Goal: Find specific page/section: Find specific page/section

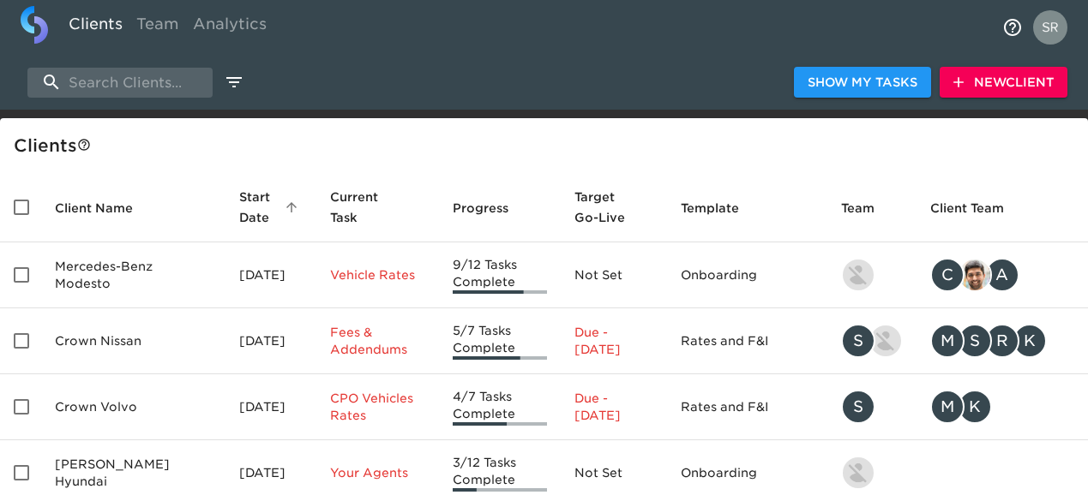
select select "10"
click at [108, 77] on input "search" at bounding box center [119, 83] width 185 height 30
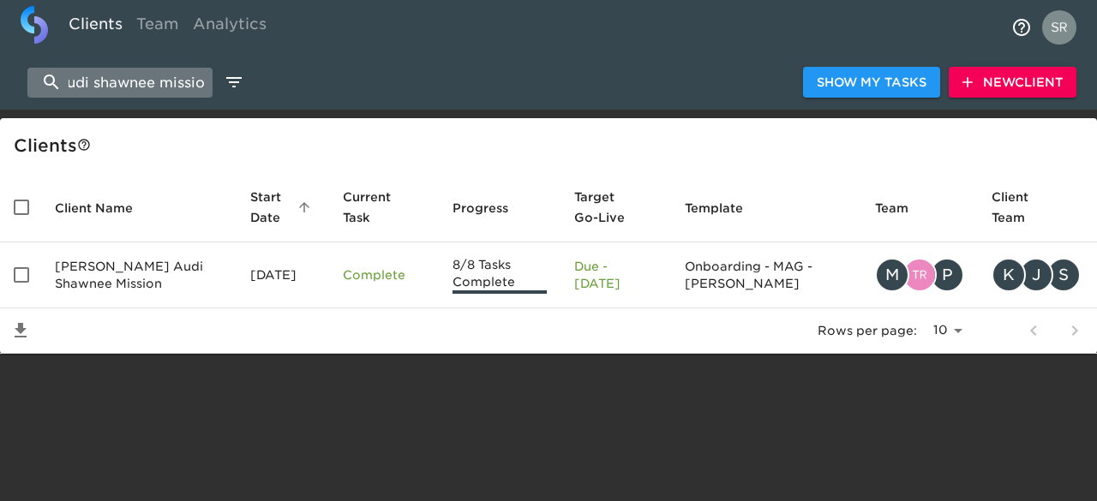
scroll to position [0, 20]
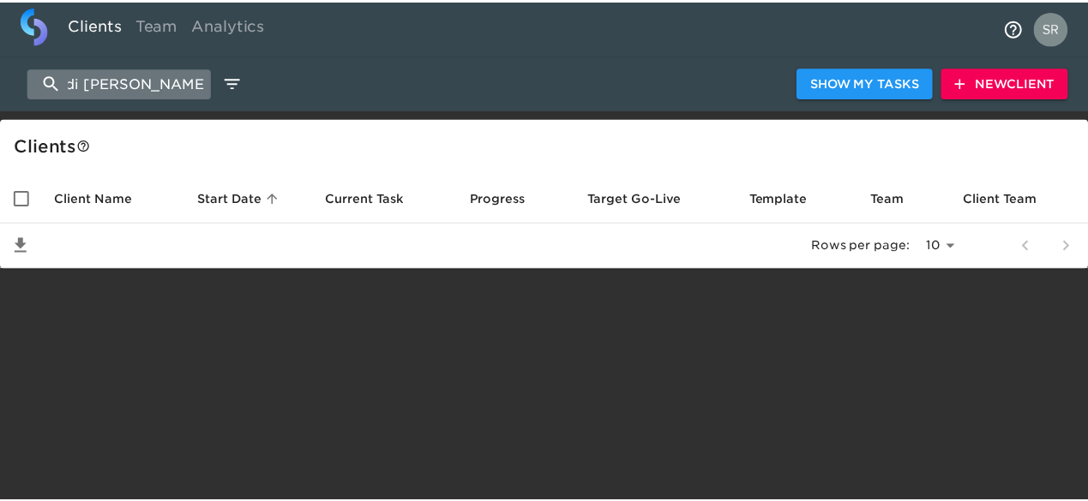
scroll to position [0, 10]
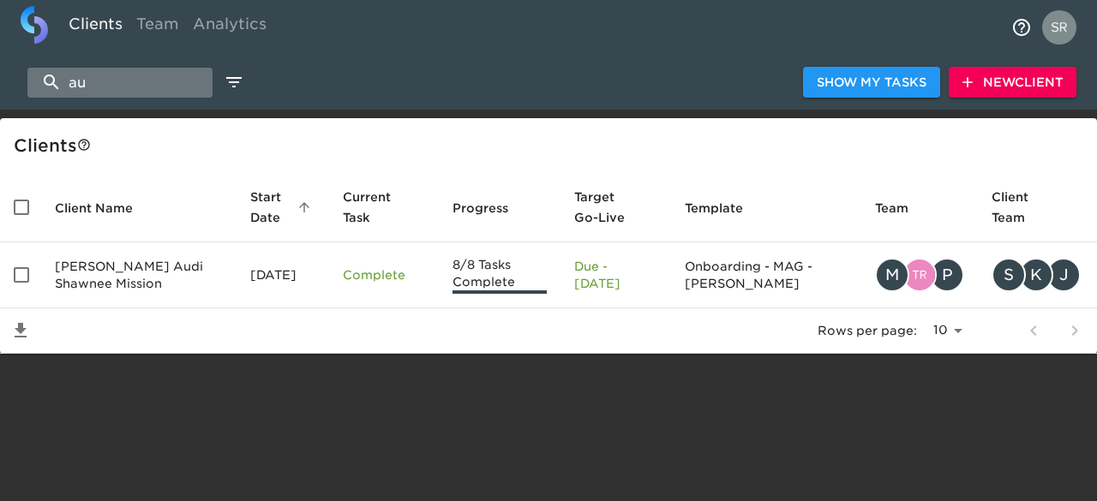
type input "a"
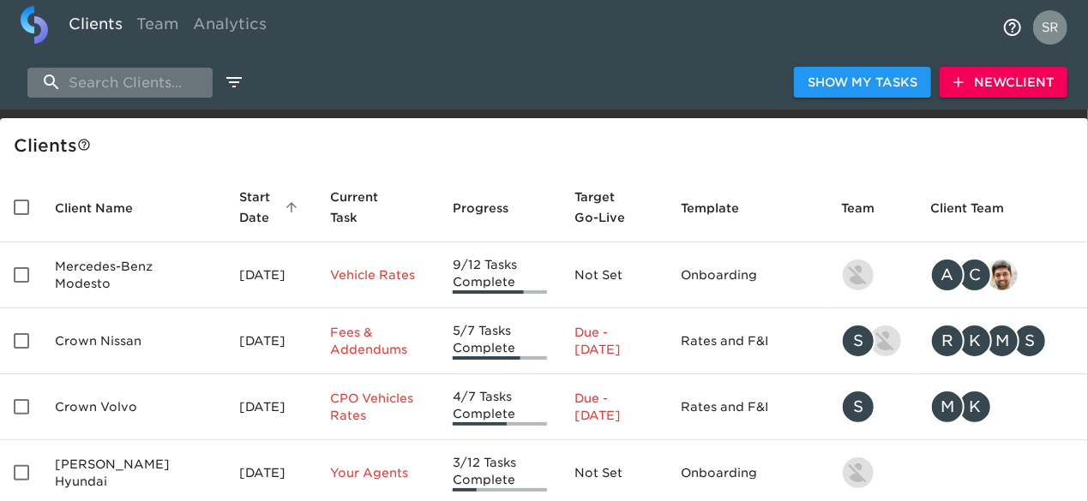
click at [159, 83] on input "search" at bounding box center [119, 83] width 185 height 30
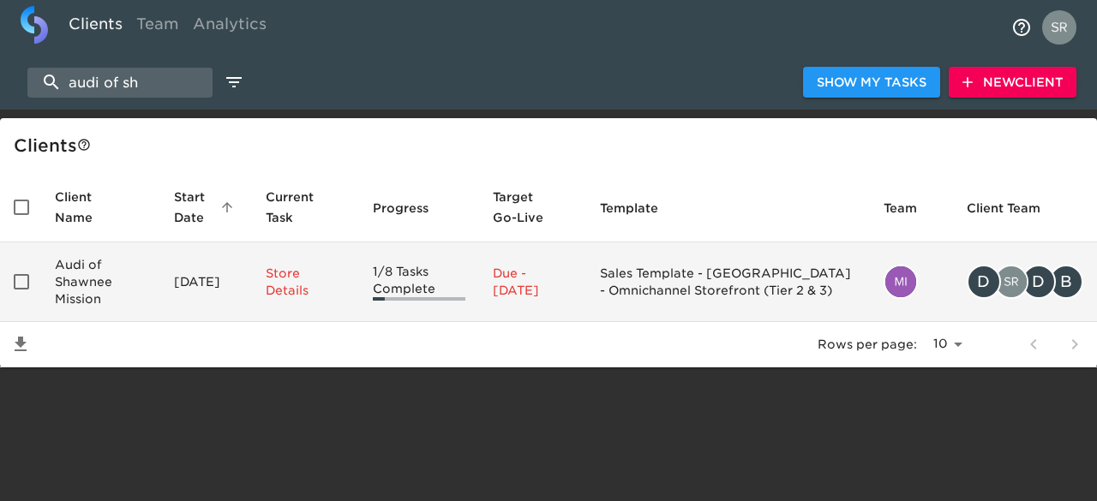
type input "audi of sh"
click at [93, 273] on td "Audi of Shawnee Mission" at bounding box center [100, 283] width 119 height 80
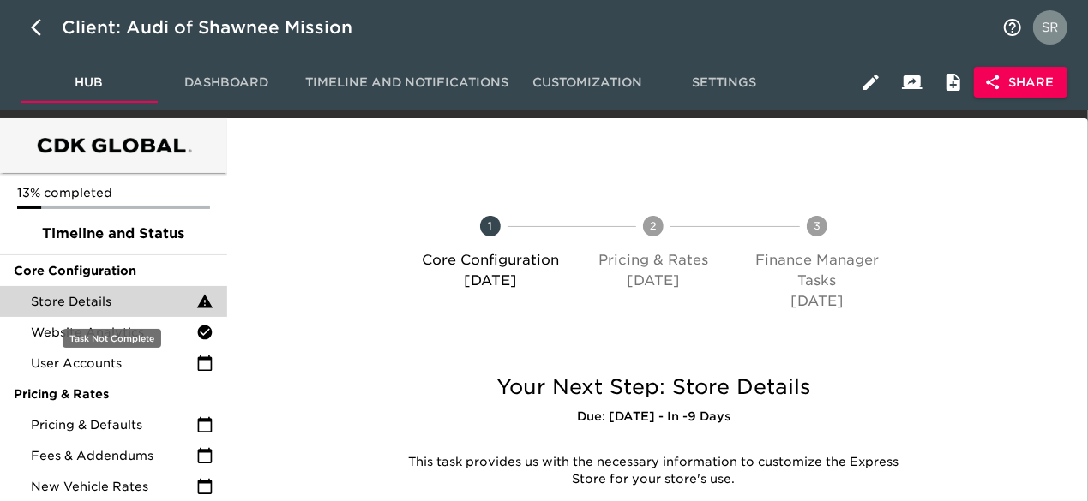
click at [87, 306] on span "Store Details" at bounding box center [113, 301] width 165 height 17
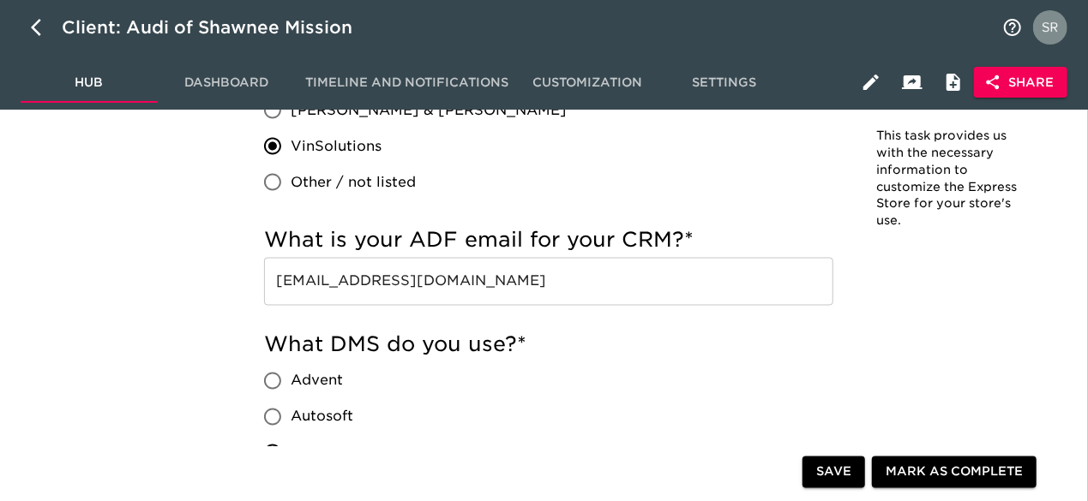
scroll to position [1386, 0]
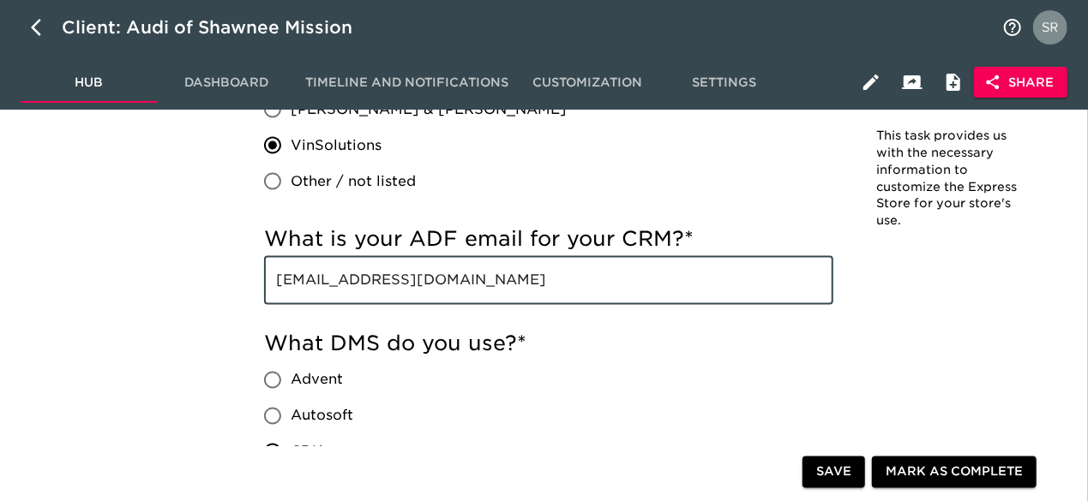
drag, startPoint x: 659, startPoint y: 273, endPoint x: 253, endPoint y: 255, distance: 406.6
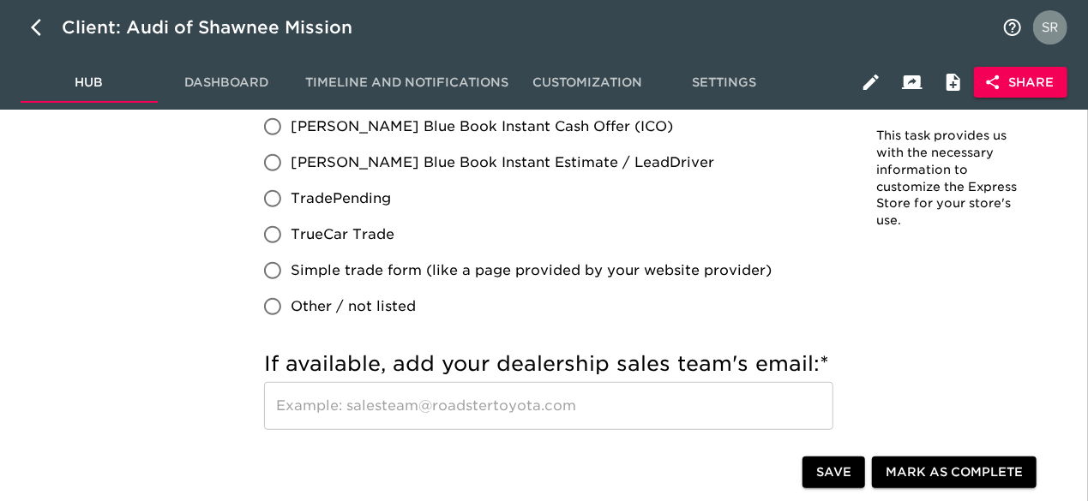
scroll to position [3541, 0]
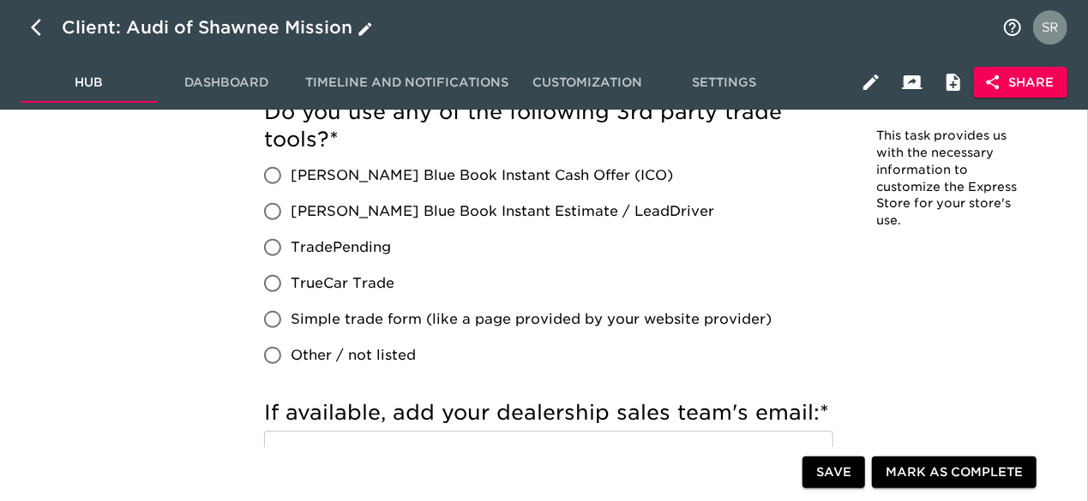
click at [31, 30] on icon "button" at bounding box center [41, 27] width 21 height 21
select select "10"
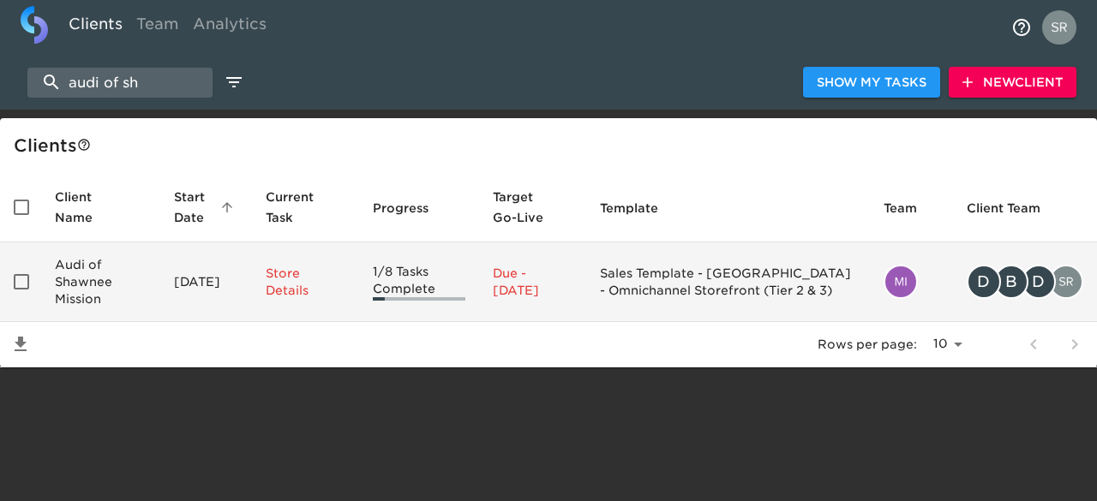
click at [79, 268] on td "Audi of Shawnee Mission" at bounding box center [100, 283] width 119 height 80
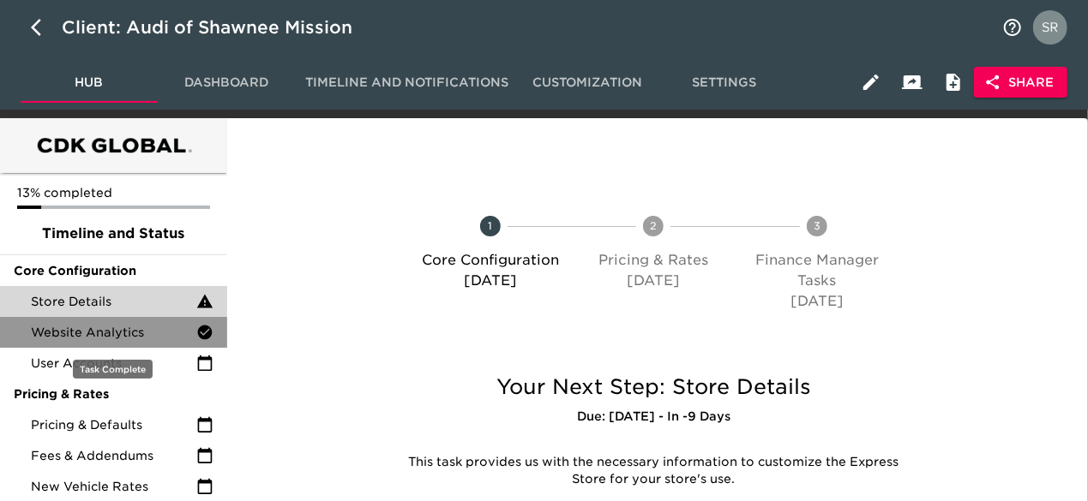
click at [98, 326] on span "Website Analytics" at bounding box center [113, 332] width 165 height 17
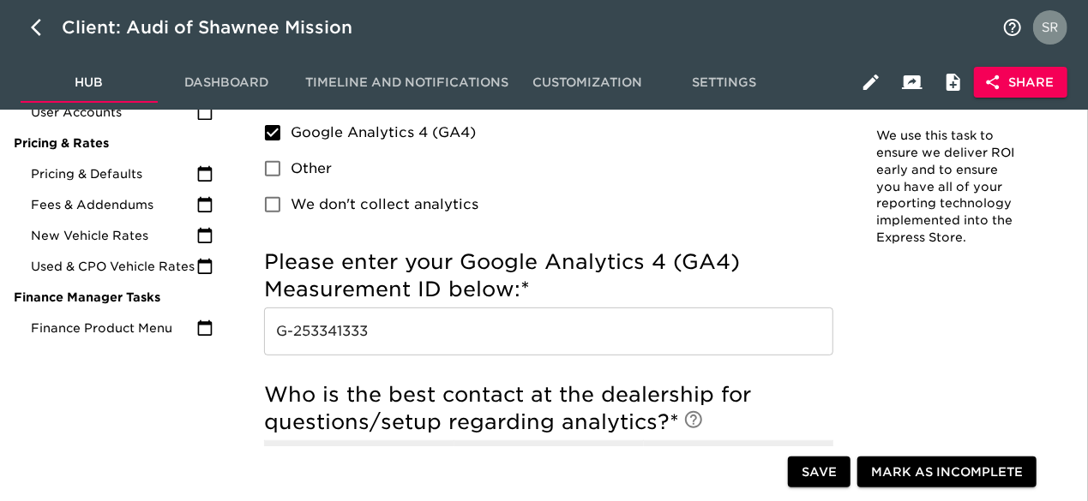
scroll to position [252, 0]
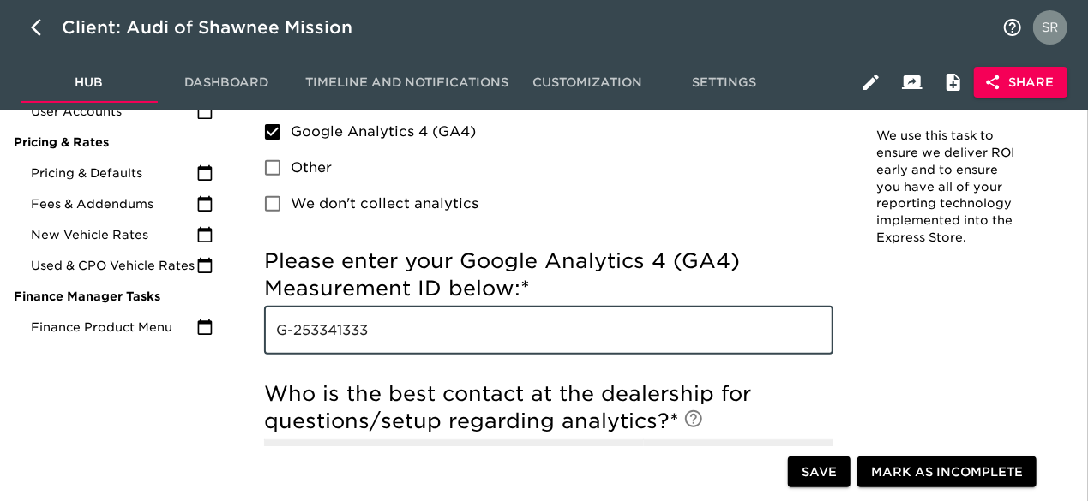
drag, startPoint x: 398, startPoint y: 330, endPoint x: 230, endPoint y: 323, distance: 168.1
click at [230, 323] on div "Website Analytics - Complete! Note: We use this task to ensure we deliver ROI e…" at bounding box center [654, 486] width 848 height 1188
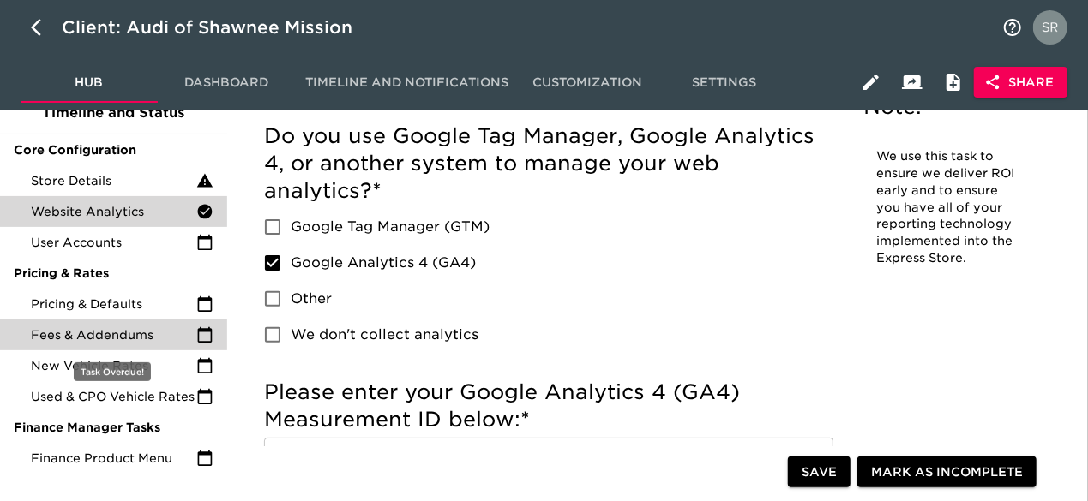
scroll to position [109, 0]
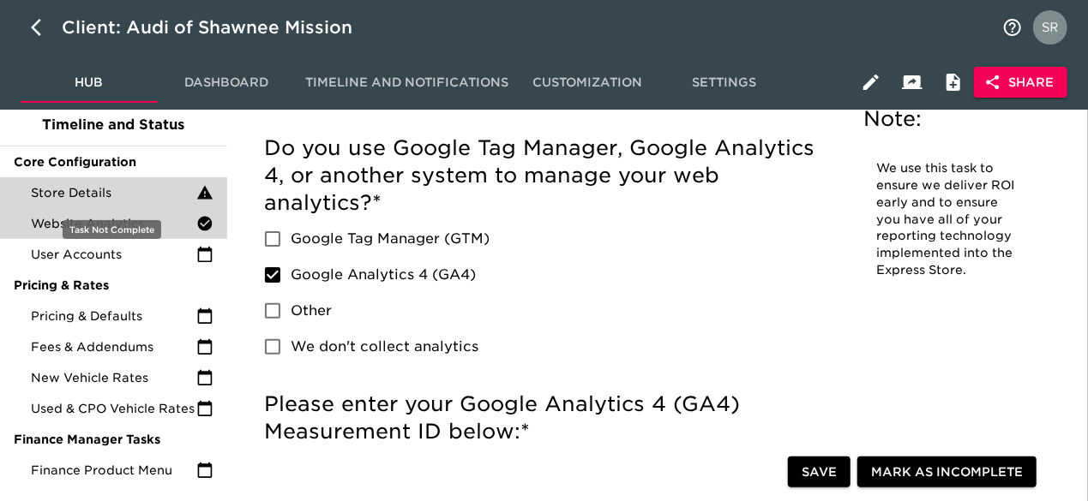
click at [141, 196] on span "Store Details" at bounding box center [113, 192] width 165 height 17
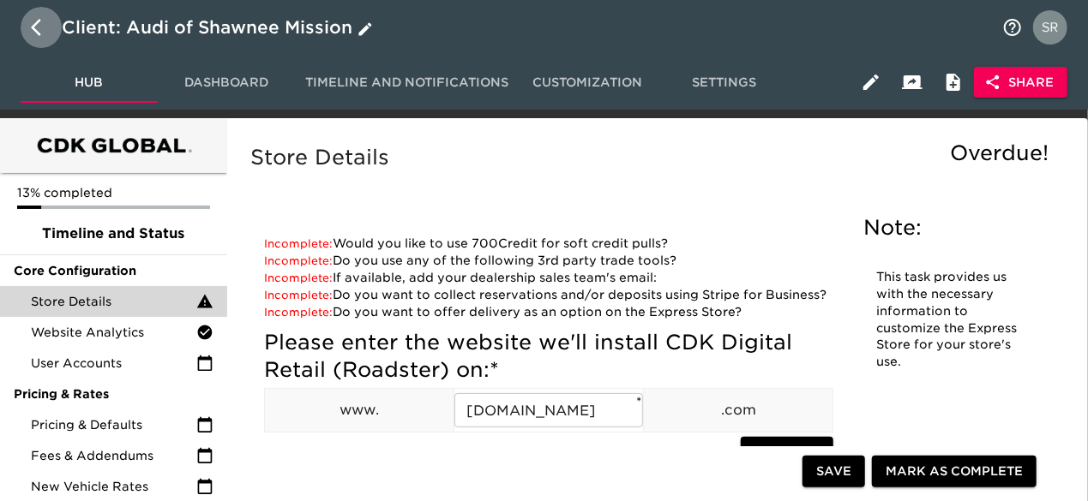
click at [35, 26] on icon "button" at bounding box center [41, 27] width 21 height 21
select select "10"
